Goal: Task Accomplishment & Management: Manage account settings

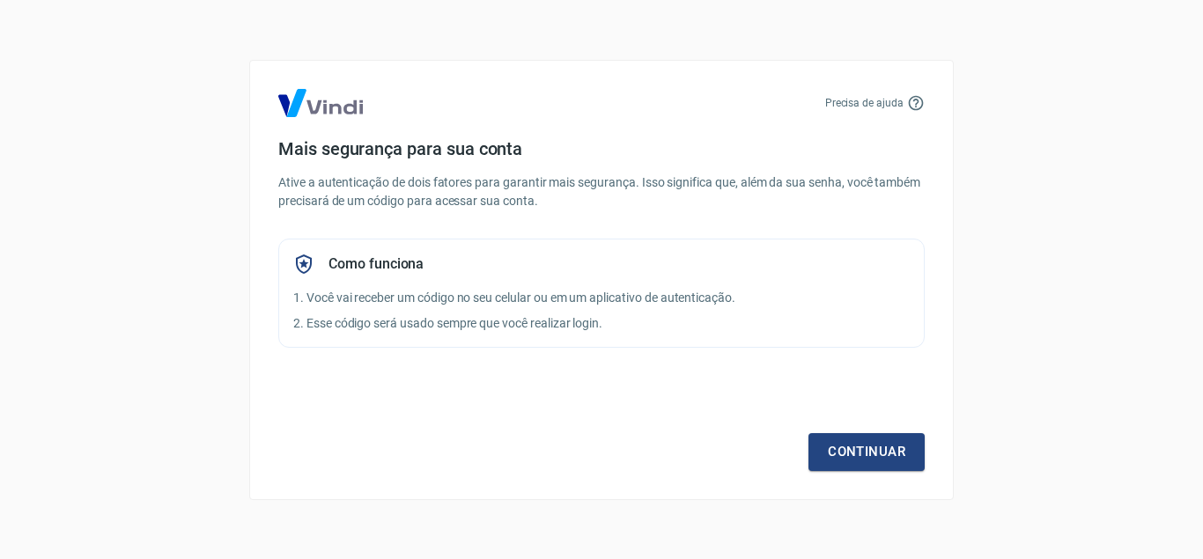
click at [391, 463] on div "Continuar" at bounding box center [601, 420] width 647 height 102
click at [871, 458] on link "Continuar" at bounding box center [867, 451] width 116 height 37
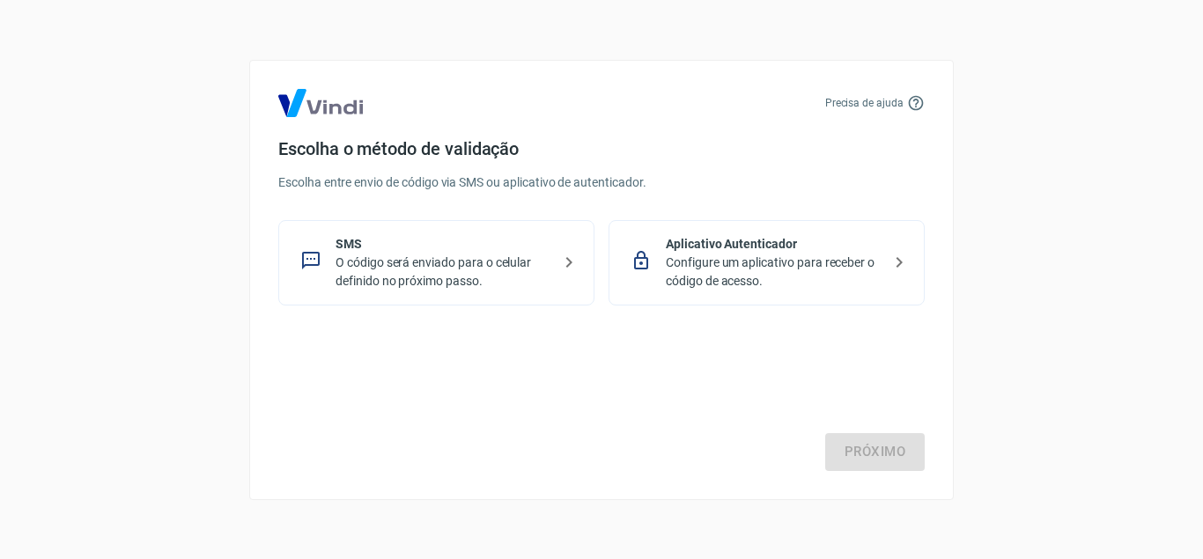
click at [403, 265] on p "O código será enviado para o celular definido no próximo passo." at bounding box center [444, 272] width 216 height 37
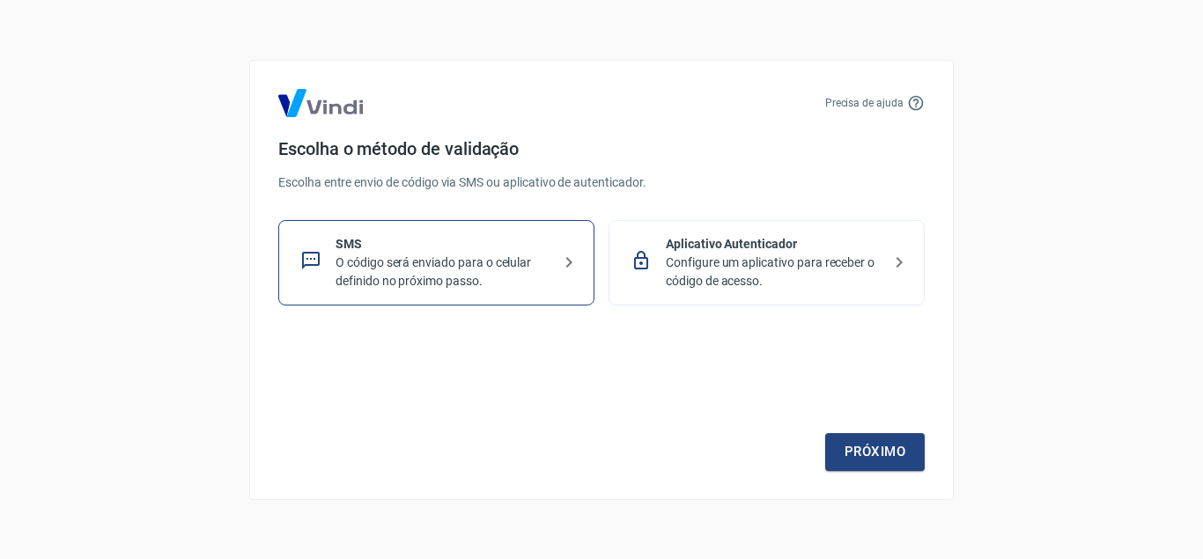
click at [876, 457] on link "Próximo" at bounding box center [875, 451] width 100 height 37
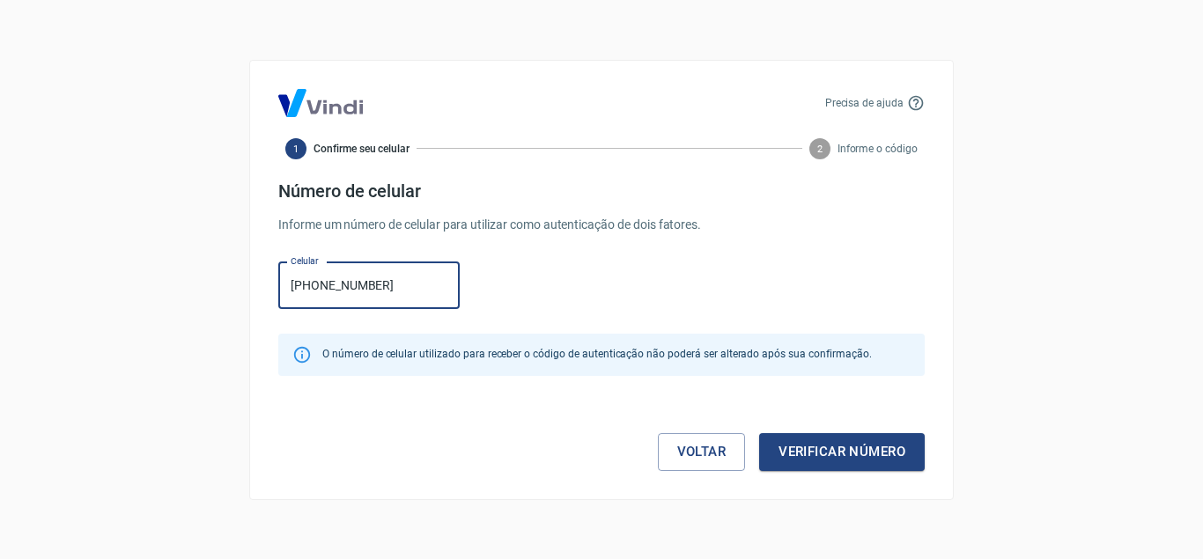
type input "(34) 98857-1087"
click at [341, 464] on div "Voltar Verificar número" at bounding box center [601, 434] width 647 height 74
click at [817, 446] on button "Verificar número" at bounding box center [842, 451] width 166 height 37
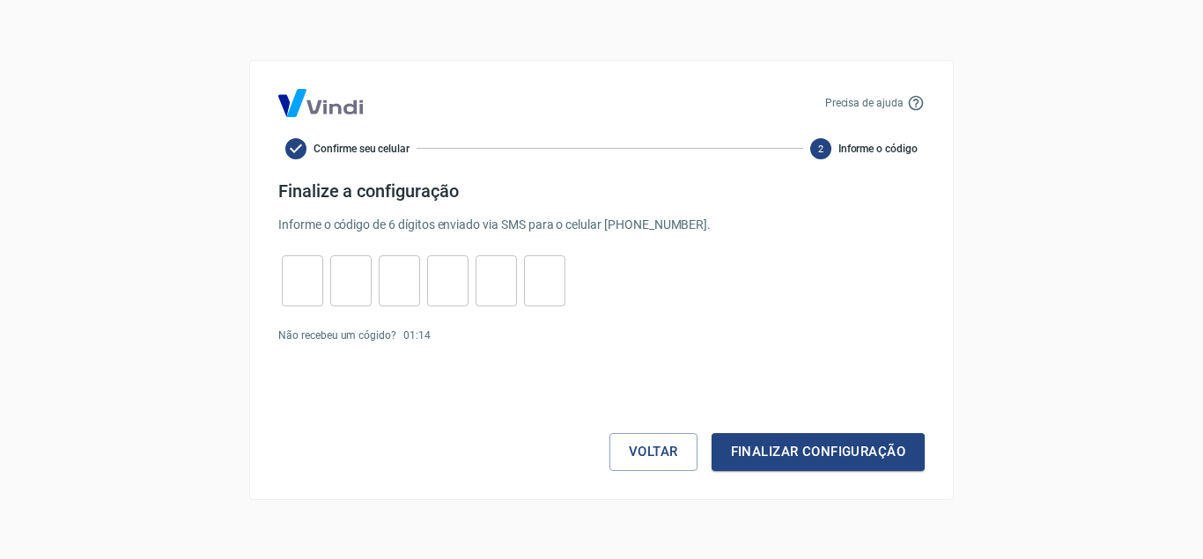
click at [293, 277] on input "tel" at bounding box center [302, 281] width 41 height 38
type input "2"
type input "8"
type input "4"
type input "0"
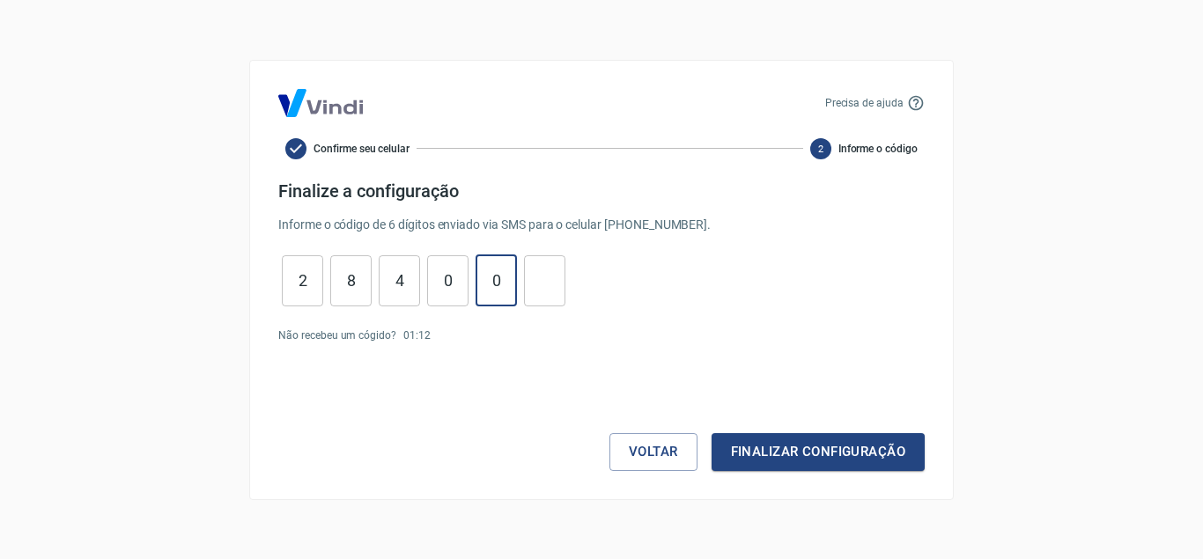
type input "0"
type input "4"
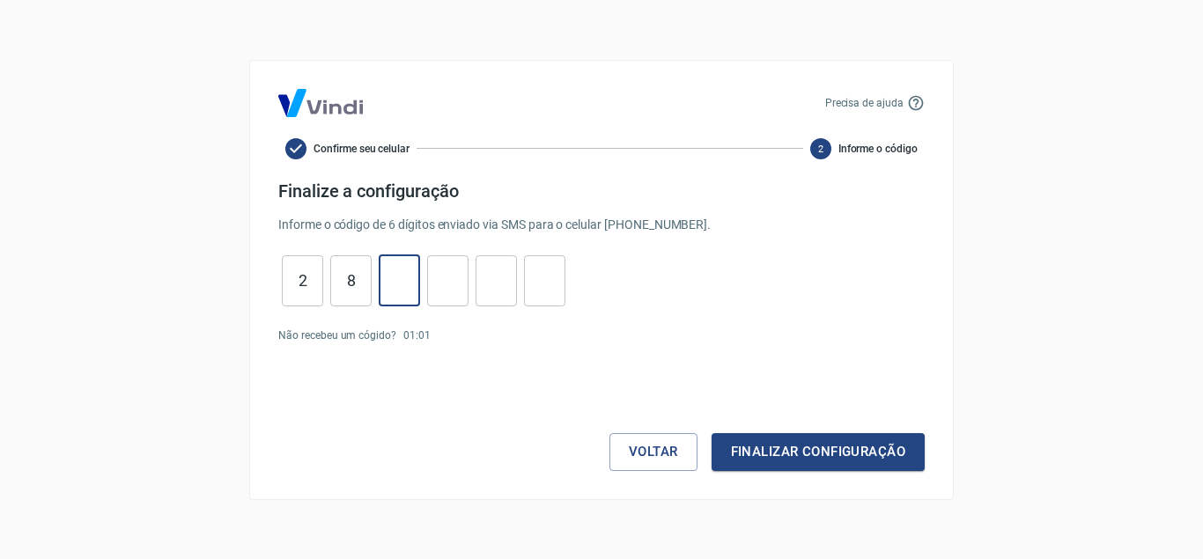
type input "8"
type input "2"
type input "1"
type input "6"
type input "0"
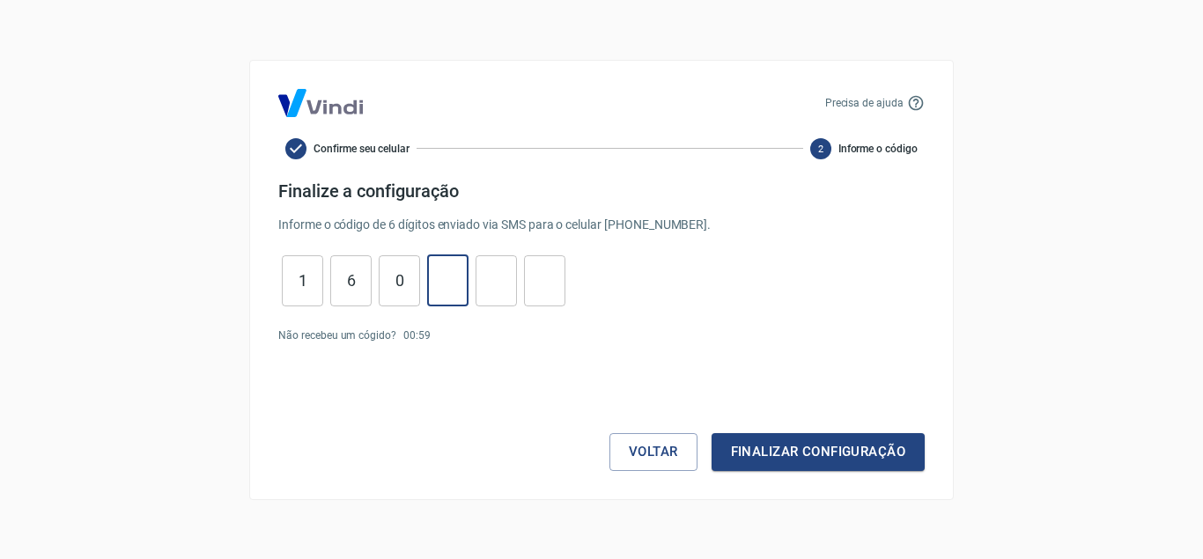
type input "8"
type input "5"
type input "9"
click at [805, 447] on button "Finalizar configuração" at bounding box center [818, 451] width 213 height 37
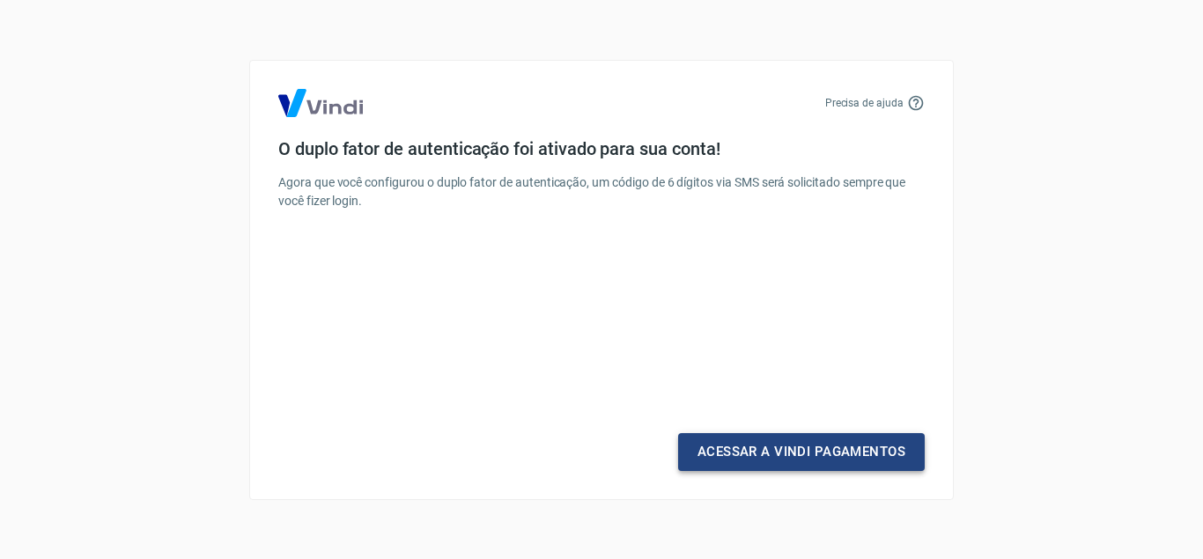
click at [779, 450] on link "Acessar a Vindi Pagamentos" at bounding box center [801, 451] width 247 height 37
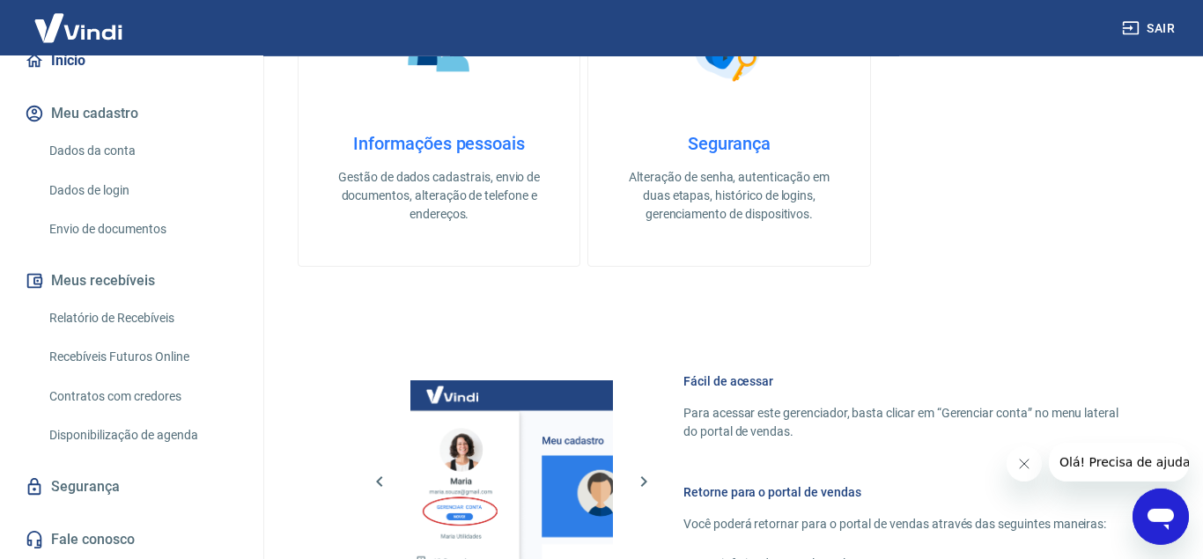
scroll to position [766, 0]
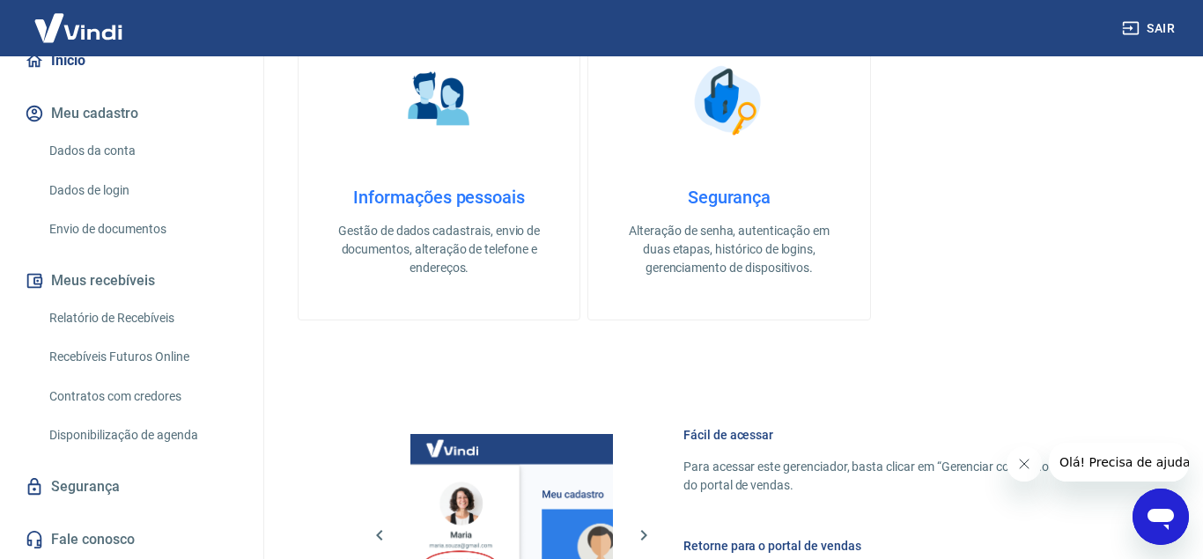
click at [105, 308] on link "Relatório de Recebíveis" at bounding box center [142, 318] width 200 height 36
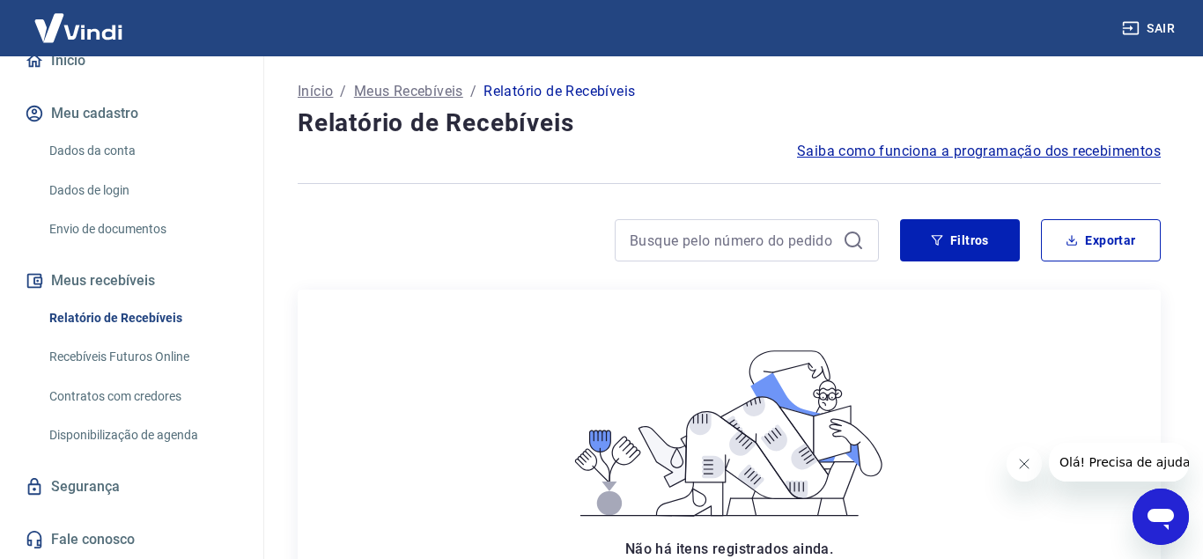
click at [74, 103] on button "Meu cadastro" at bounding box center [131, 113] width 221 height 39
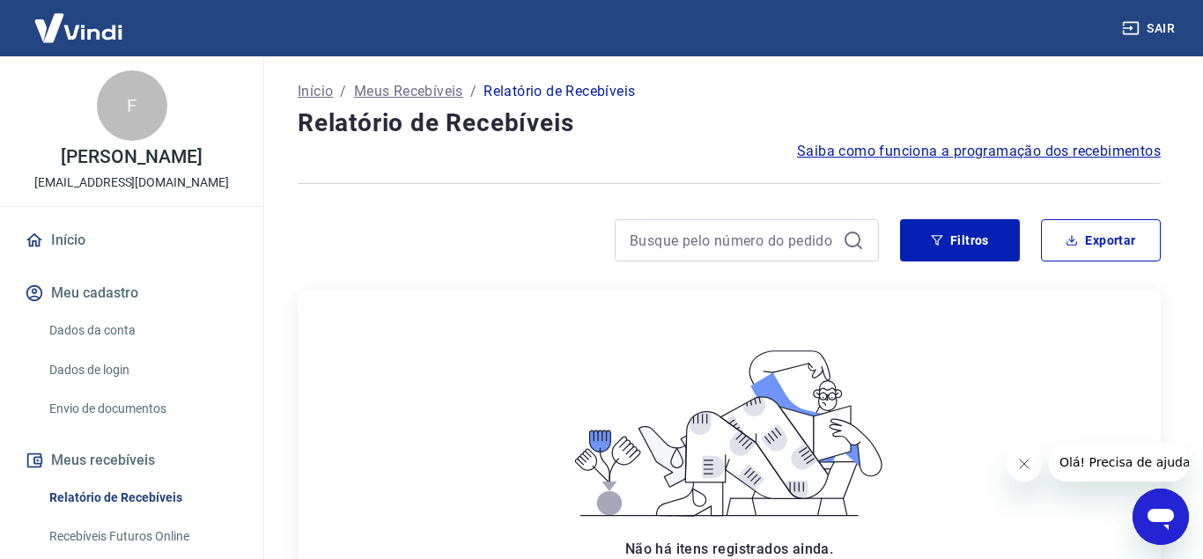
click at [309, 88] on p "Início" at bounding box center [315, 91] width 35 height 21
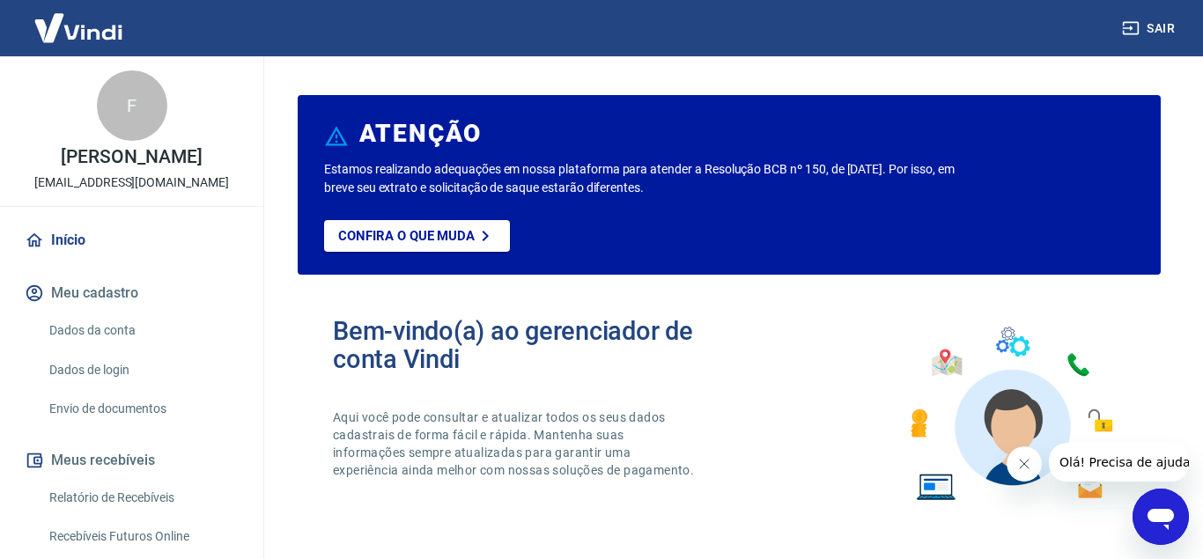
click at [1093, 421] on img at bounding box center [1010, 414] width 231 height 195
click at [73, 21] on img at bounding box center [78, 28] width 115 height 54
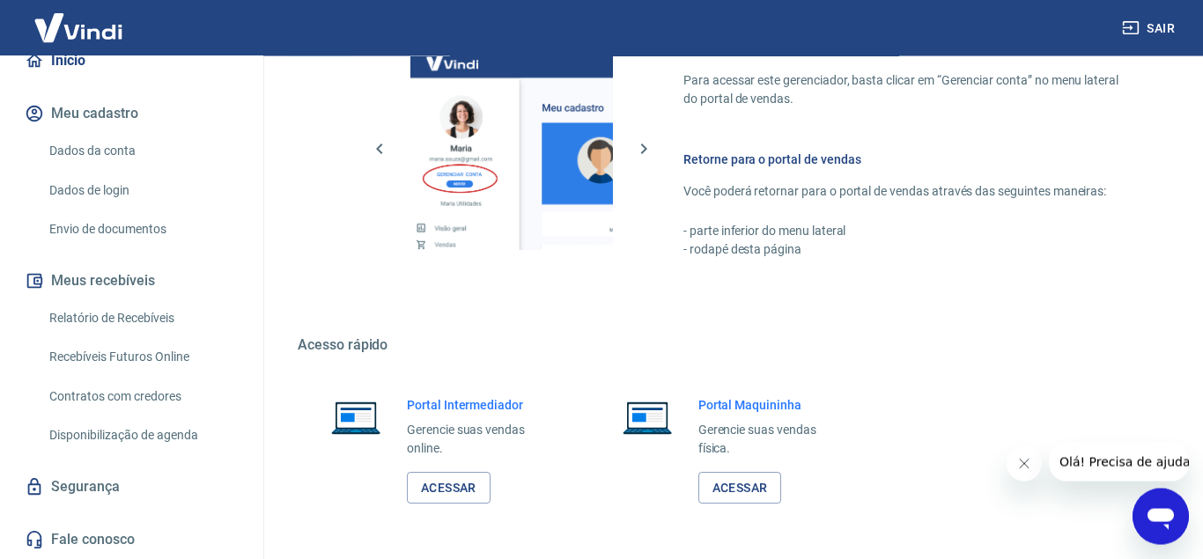
scroll to position [1050, 0]
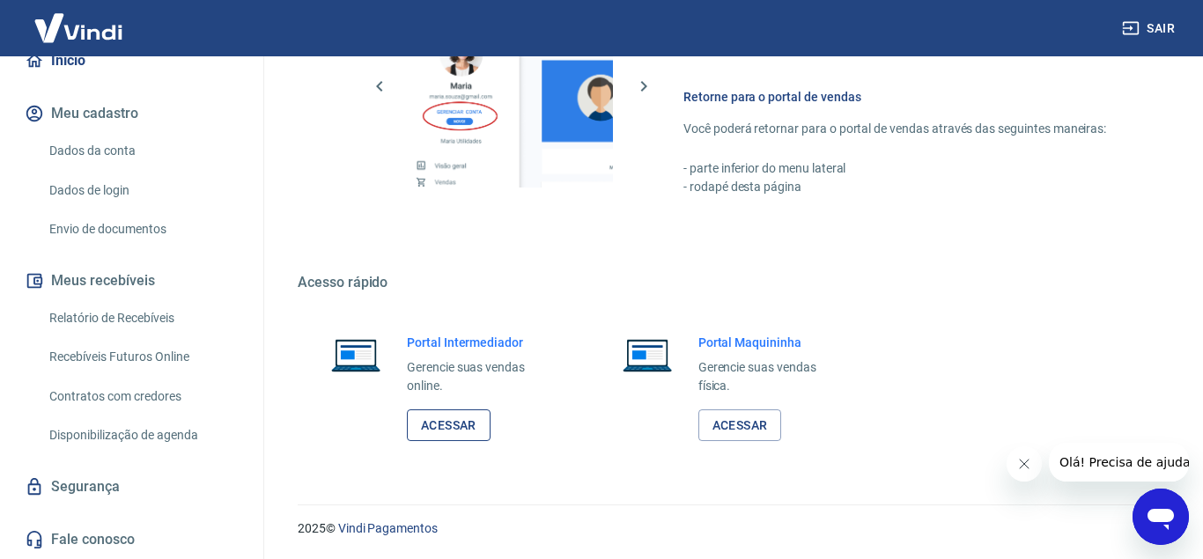
click at [450, 427] on link "Acessar" at bounding box center [449, 426] width 84 height 33
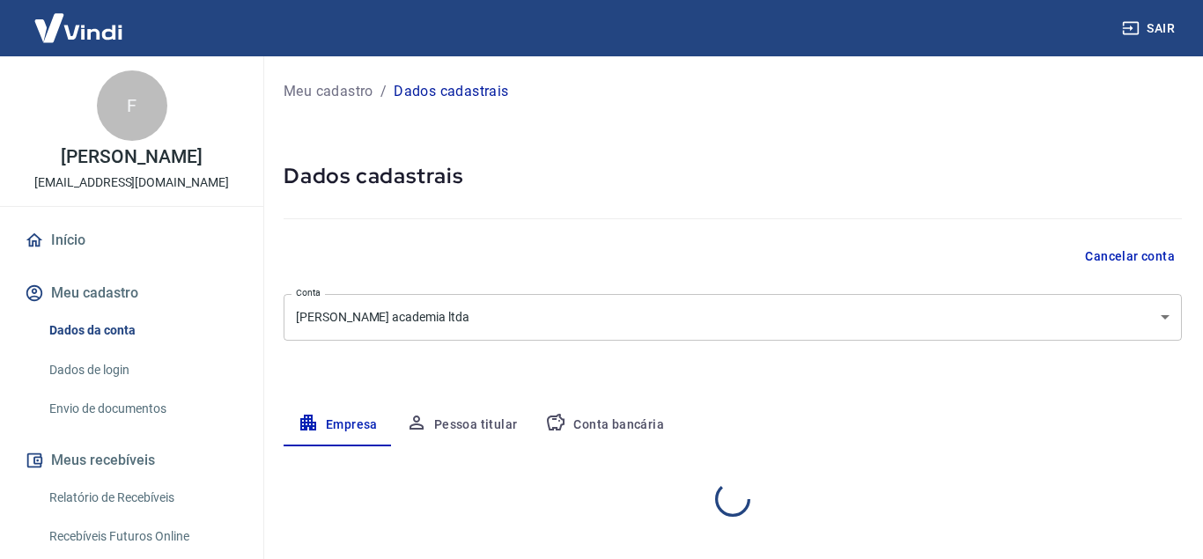
select select "MG"
select select "business"
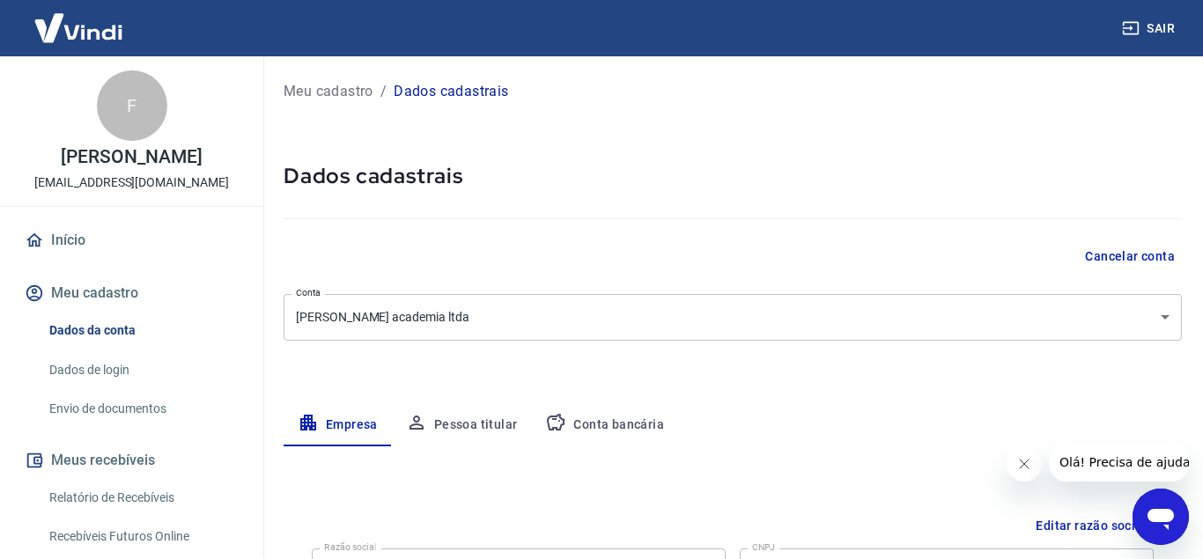
click at [511, 335] on body "Sair F [PERSON_NAME] [EMAIL_ADDRESS][DOMAIN_NAME] Início Meu cadastro Dados da …" at bounding box center [601, 279] width 1203 height 559
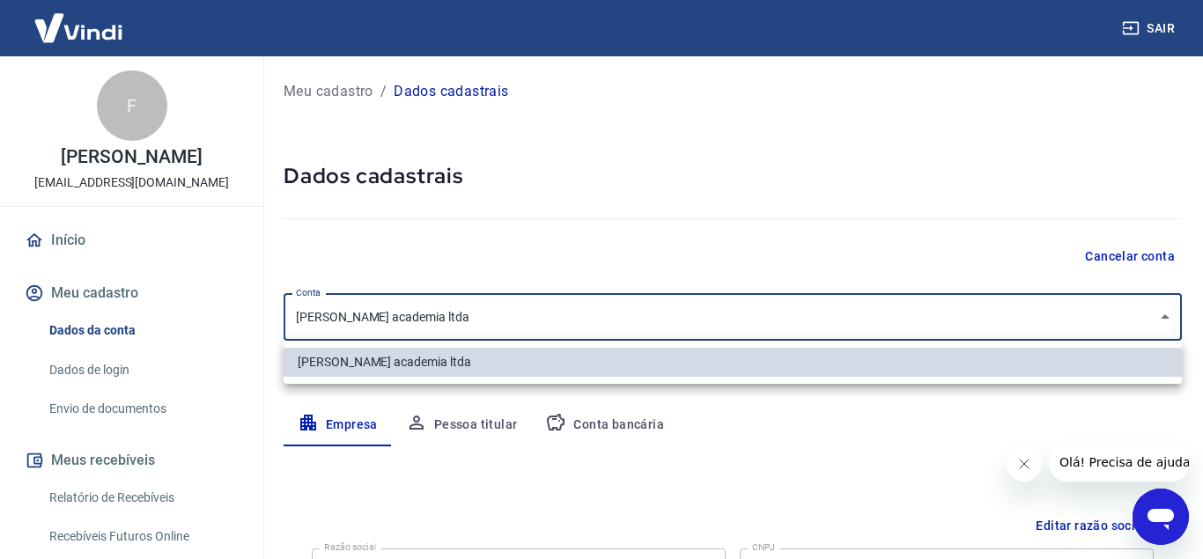
click at [511, 335] on div at bounding box center [601, 279] width 1203 height 559
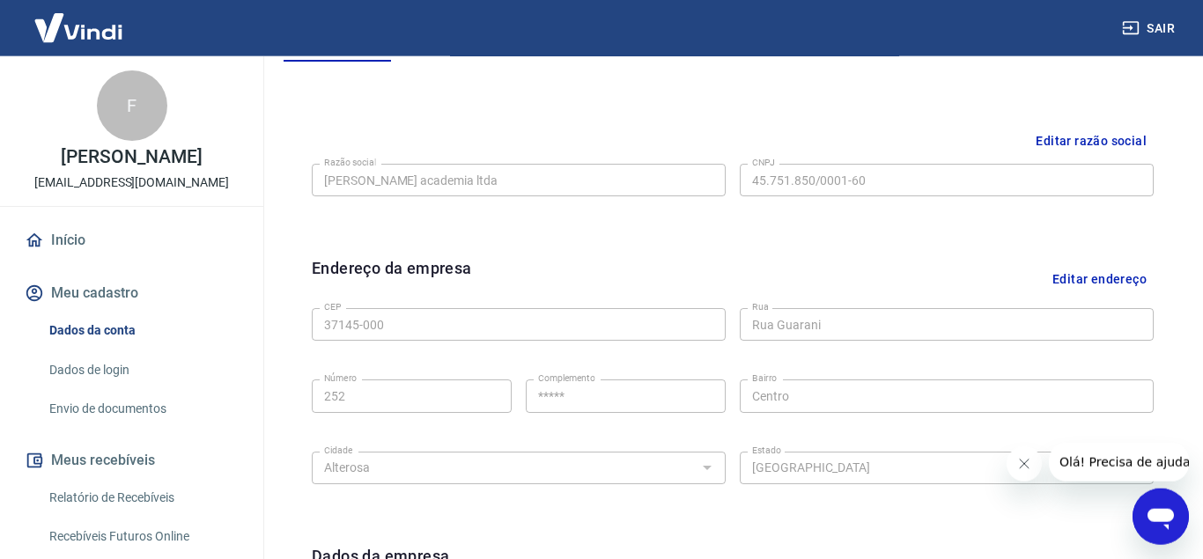
scroll to position [449, 0]
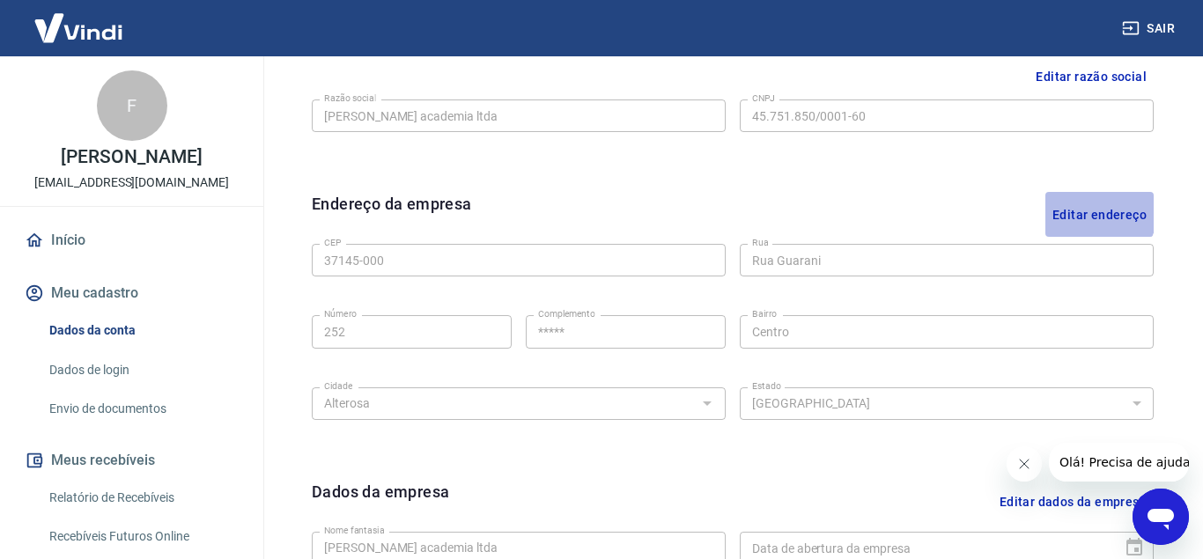
click at [1089, 211] on button "Editar endereço" at bounding box center [1099, 214] width 108 height 45
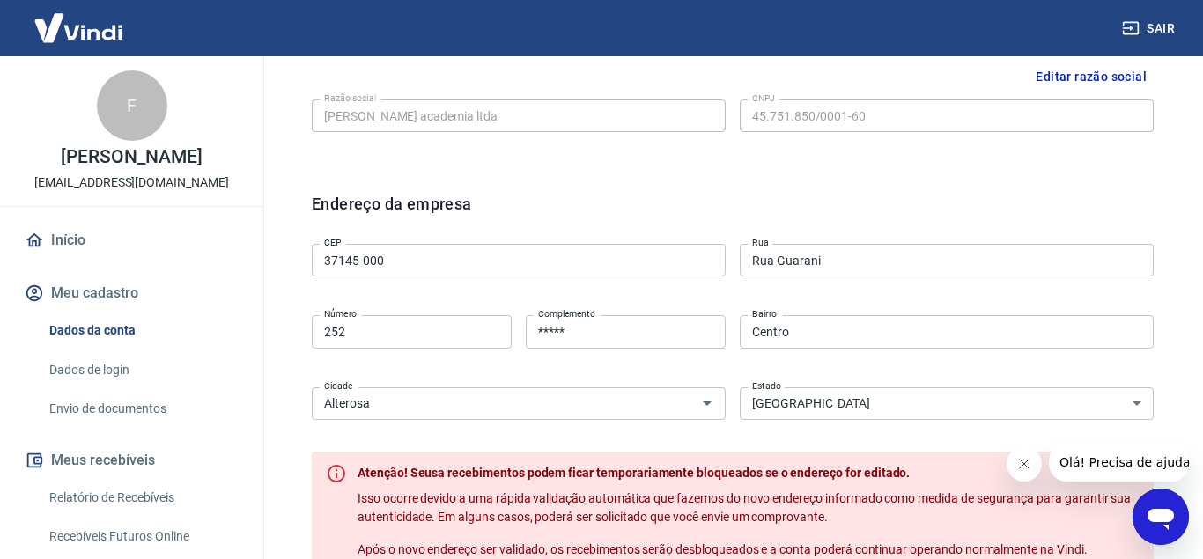
click at [1027, 465] on icon "Fechar mensagem da empresa" at bounding box center [1023, 464] width 14 height 14
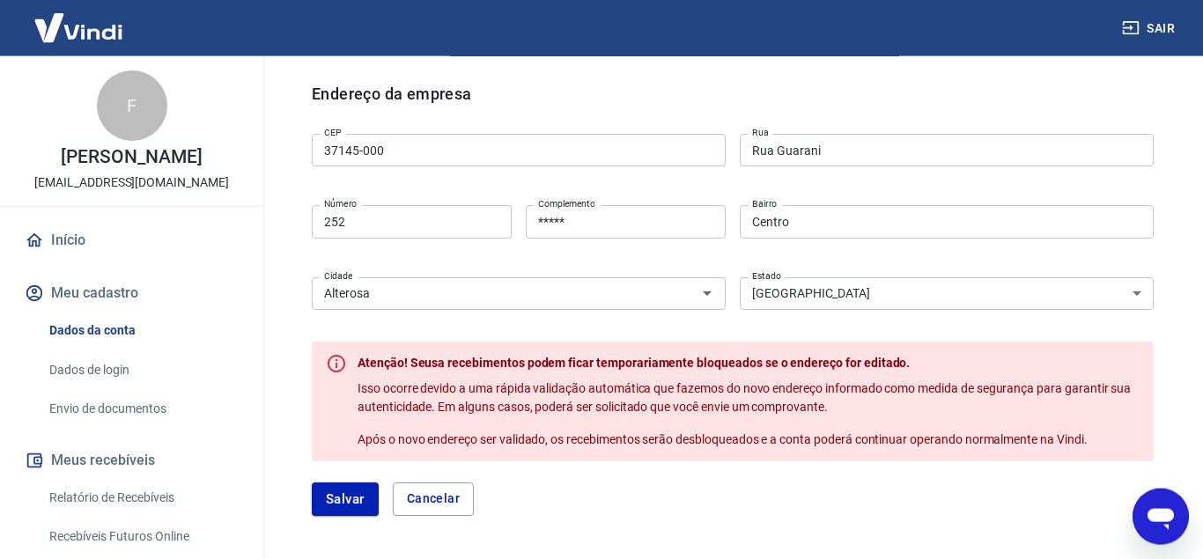
scroll to position [629, 0]
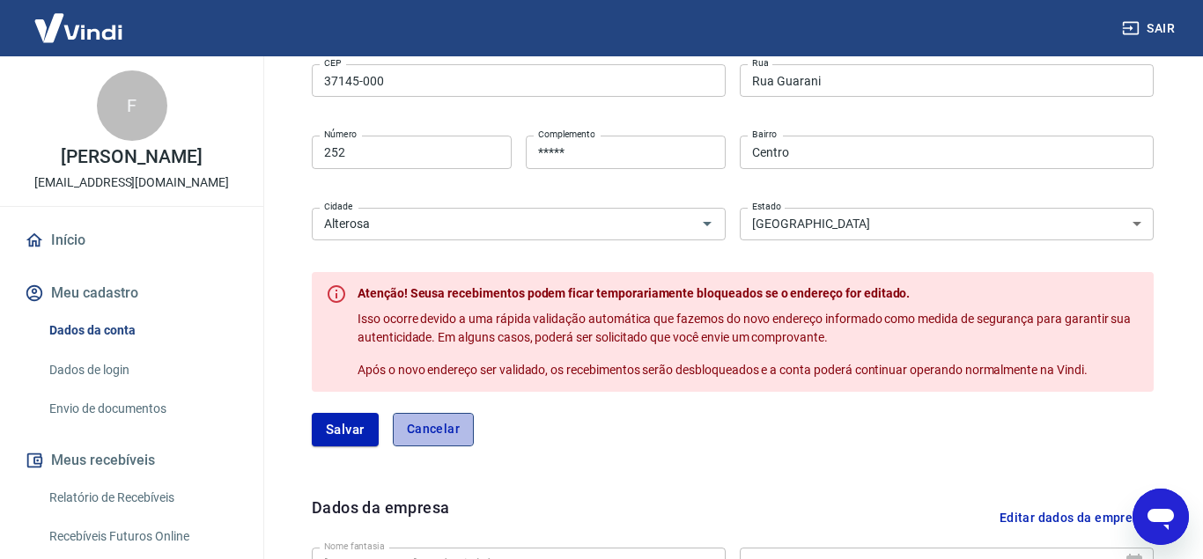
click at [440, 434] on button "Cancelar" at bounding box center [433, 429] width 81 height 33
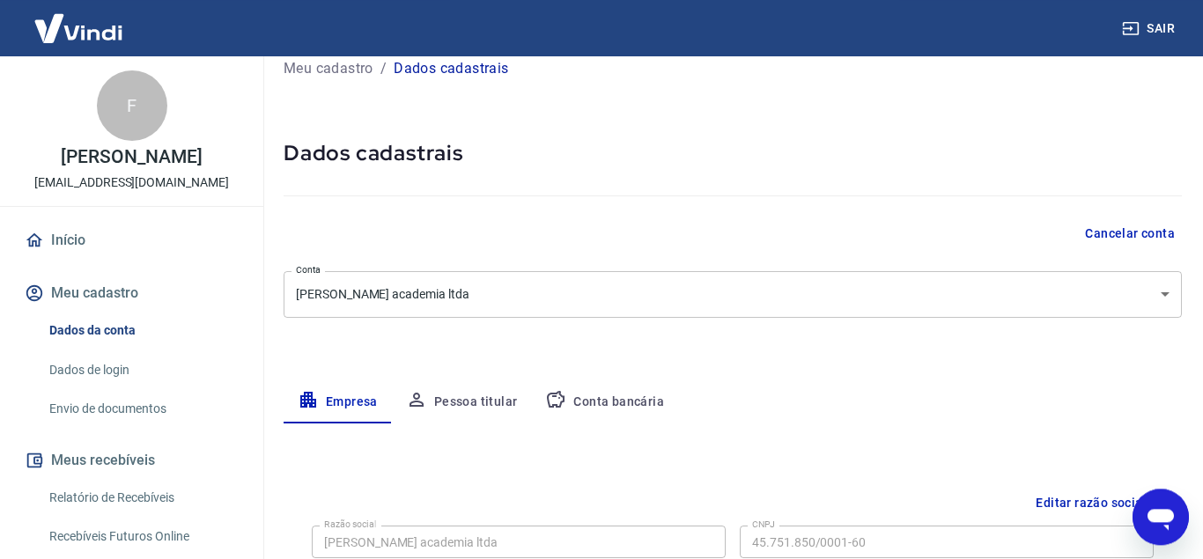
scroll to position [0, 0]
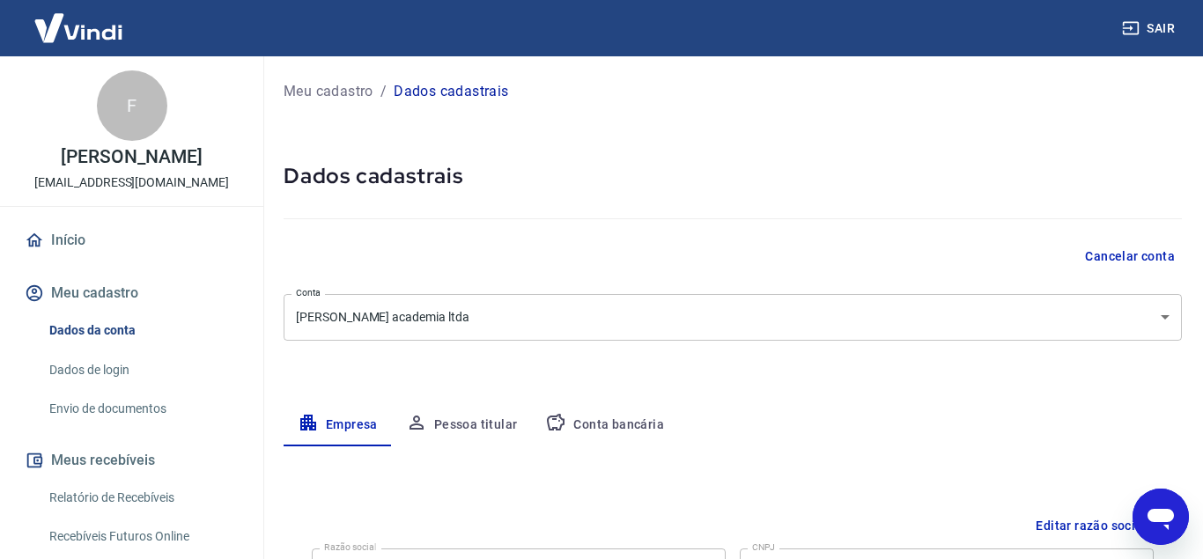
click at [66, 260] on link "Início" at bounding box center [131, 240] width 221 height 39
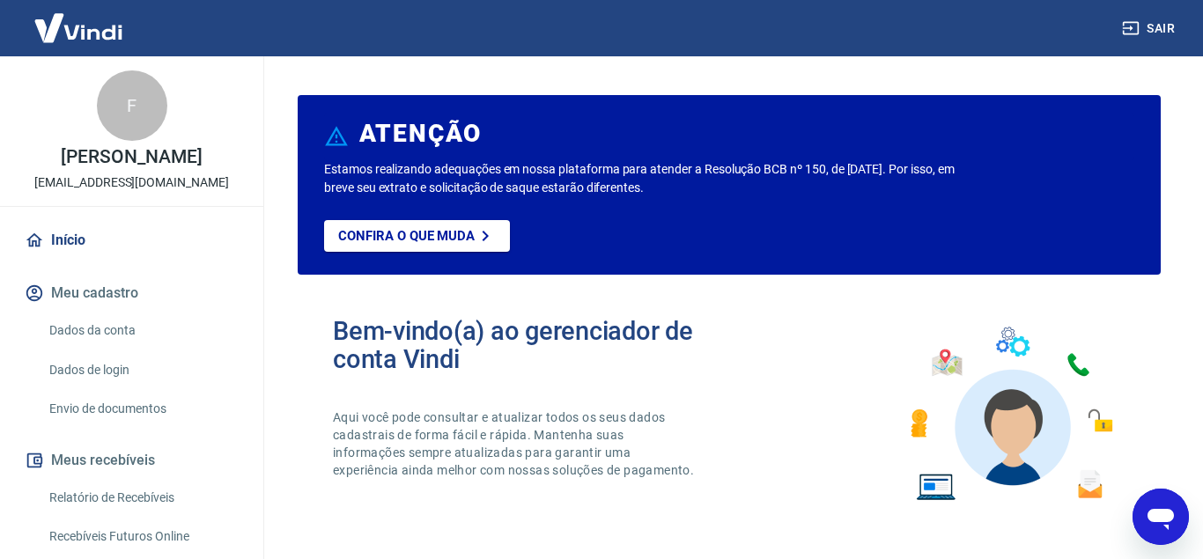
click at [70, 24] on img at bounding box center [78, 28] width 115 height 54
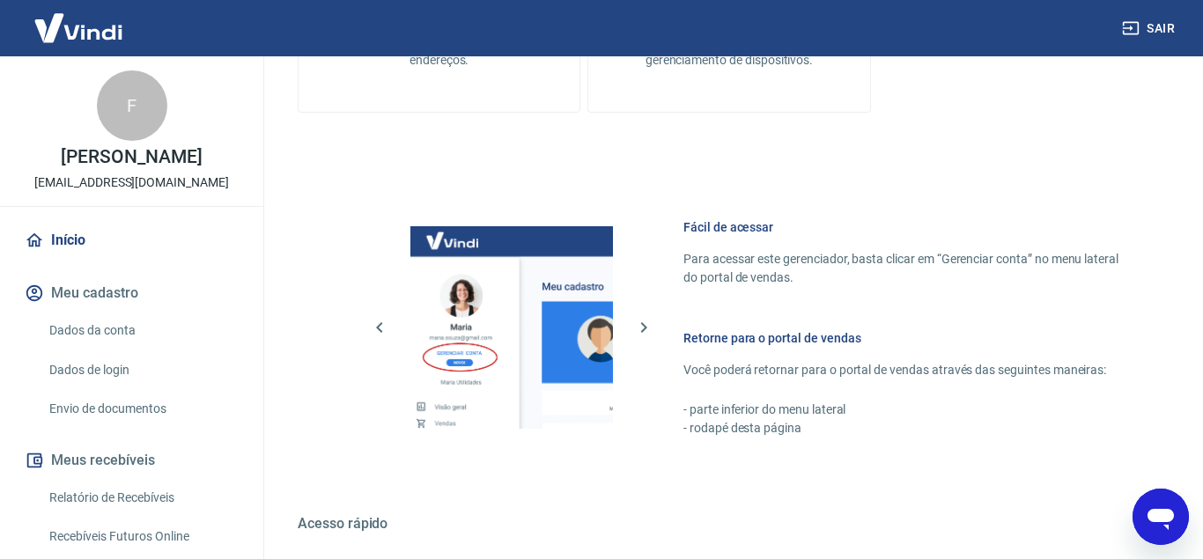
scroll to position [988, 0]
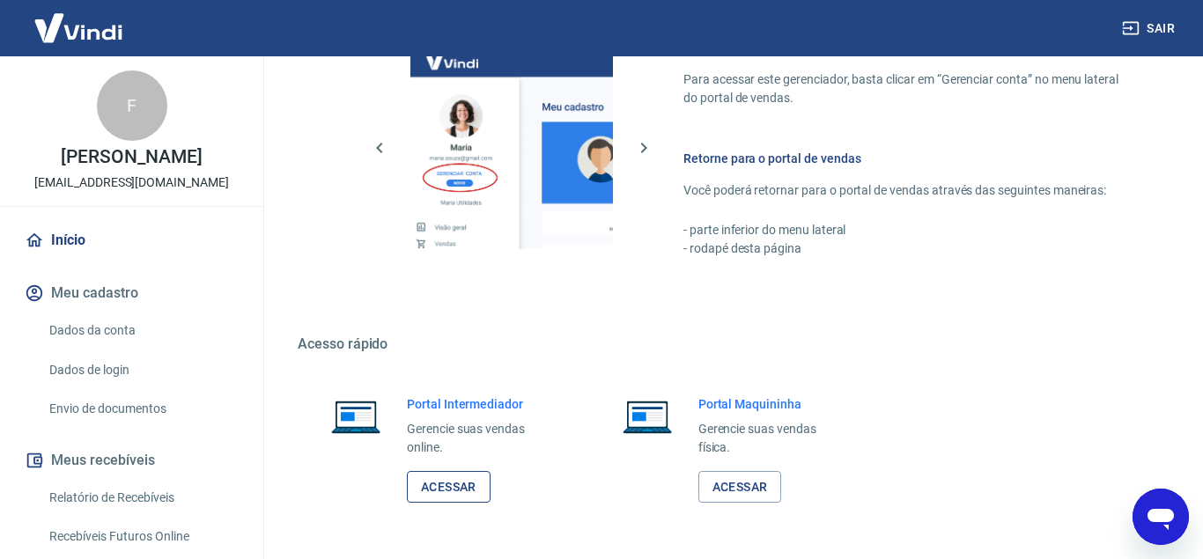
click at [442, 493] on link "Acessar" at bounding box center [449, 487] width 84 height 33
